Goal: Find specific page/section: Find specific page/section

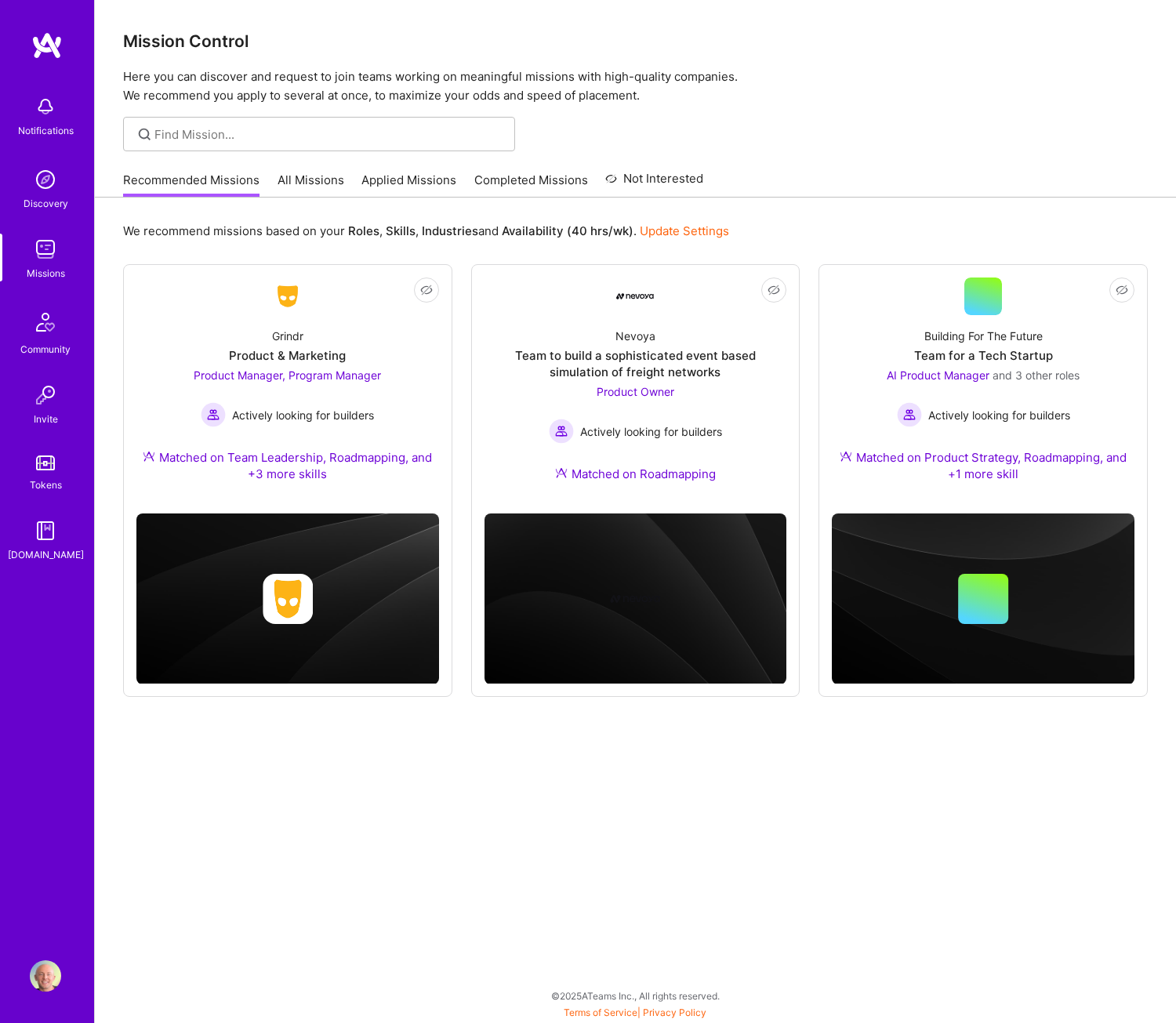
click at [298, 175] on link "All Missions" at bounding box center [311, 184] width 67 height 26
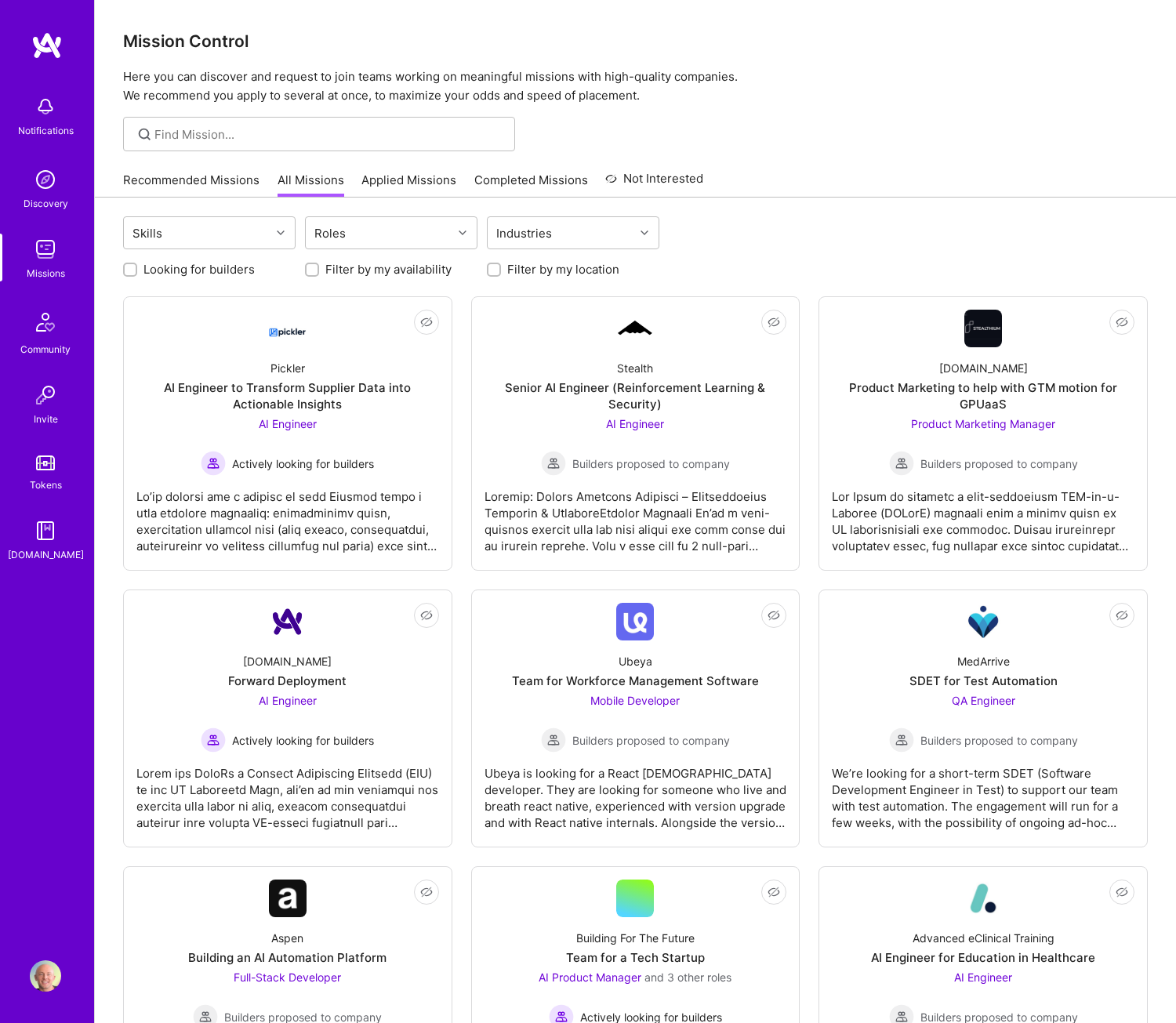
click at [149, 272] on label "Looking for builders" at bounding box center [199, 269] width 111 height 17
click at [137, 272] on input "Looking for builders" at bounding box center [131, 270] width 11 height 11
checkbox input "true"
